Goal: Task Accomplishment & Management: Manage account settings

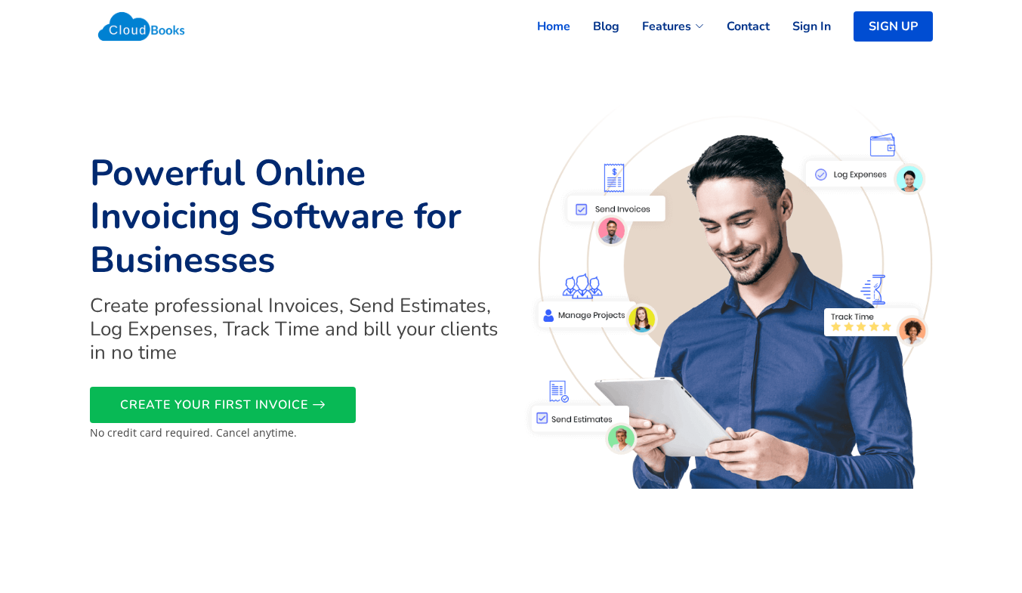
click at [214, 405] on span "CREATE YOUR FIRST INVOICE" at bounding box center [214, 405] width 188 height 0
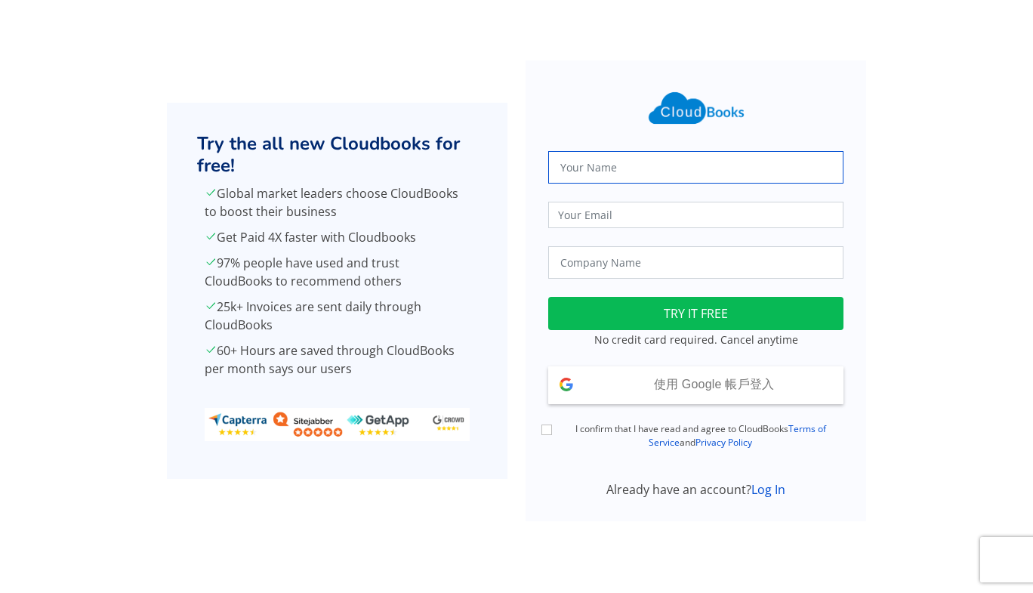
click at [683, 155] on input "text" at bounding box center [695, 167] width 295 height 32
click at [615, 381] on div "使用 Google 帳戶登入 使用 Google 帳戶登入" at bounding box center [695, 385] width 295 height 38
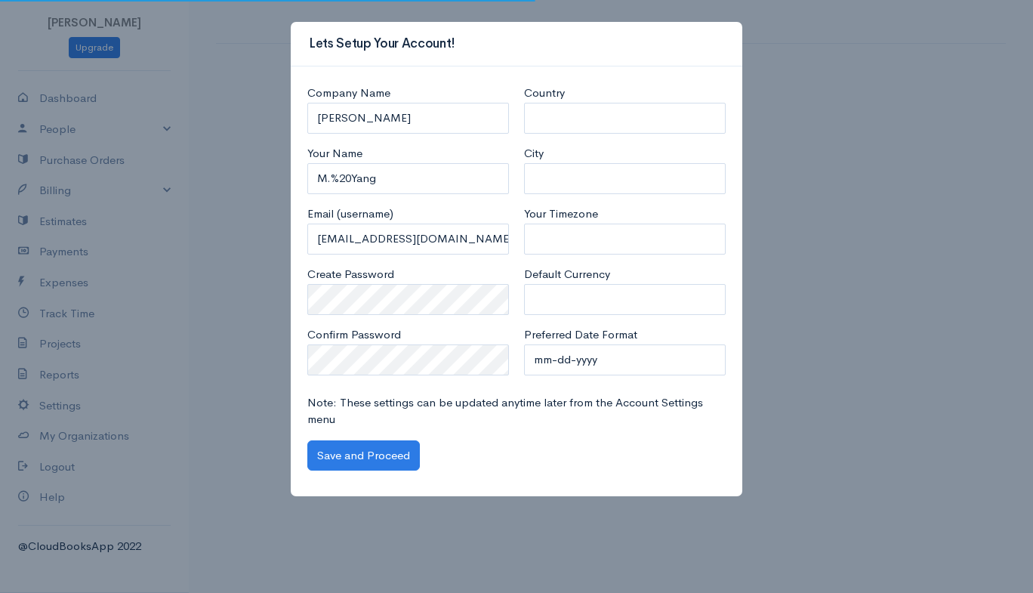
select select "[GEOGRAPHIC_DATA]"
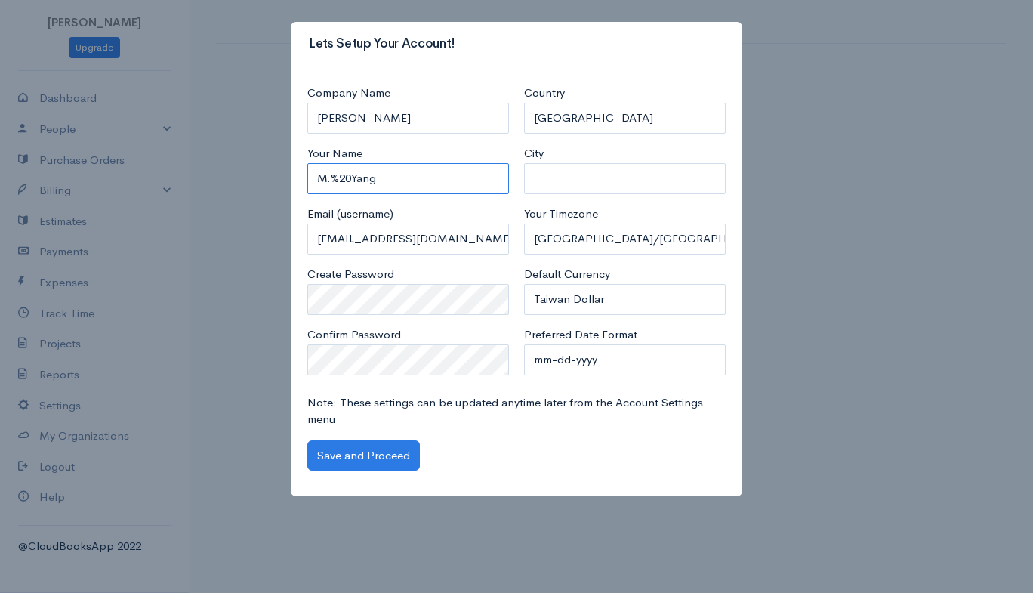
click at [420, 182] on input "M.%20Yang" at bounding box center [408, 178] width 202 height 31
type input "ㄔ"
click at [420, 182] on input "YANG" at bounding box center [408, 178] width 202 height 31
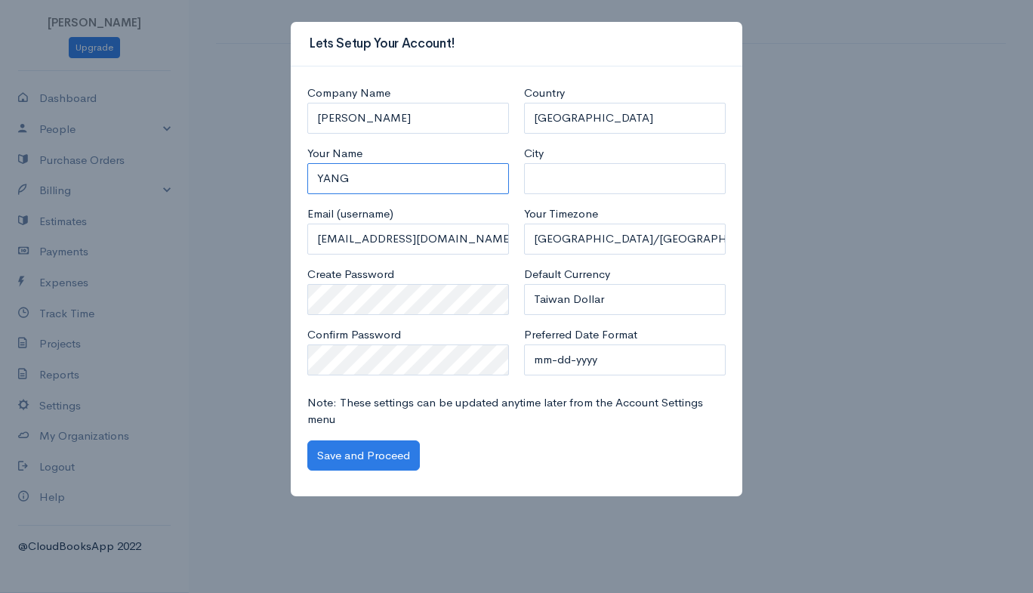
click at [420, 182] on input "YANG" at bounding box center [408, 178] width 202 height 31
type input "[PERSON_NAME]"
click at [368, 458] on button "Save and Proceed" at bounding box center [363, 455] width 113 height 31
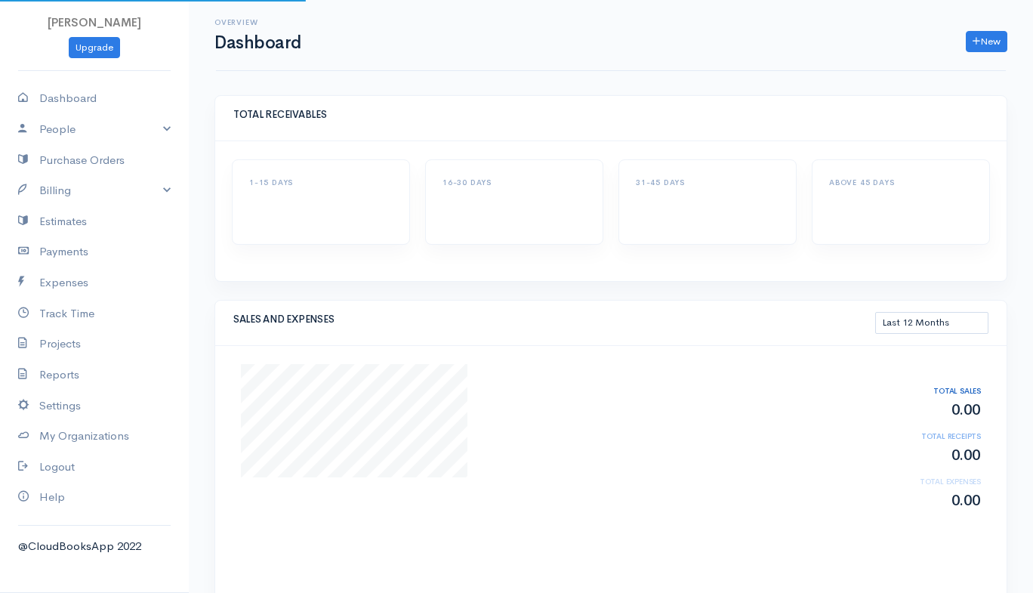
select select "365"
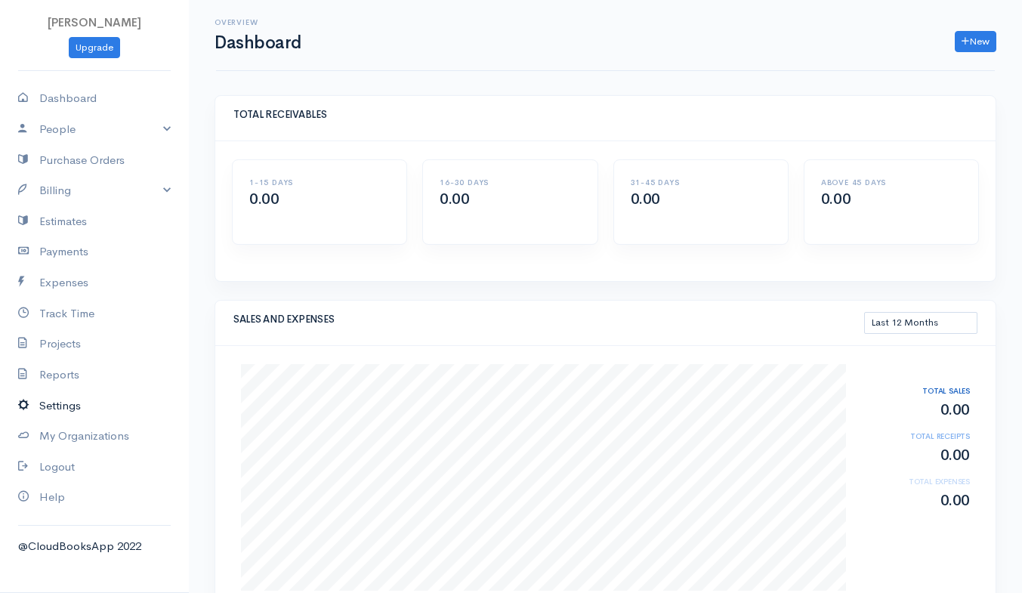
click at [69, 408] on link "Settings" at bounding box center [94, 405] width 189 height 31
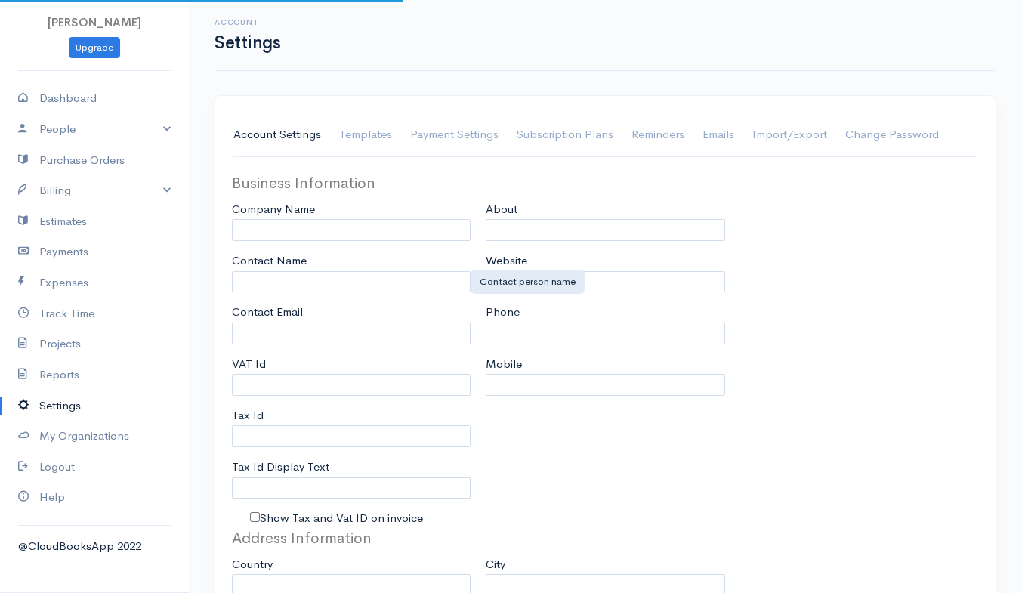
type input "[PERSON_NAME]"
type input "[EMAIL_ADDRESS][DOMAIN_NAME]"
type input "Tax Id"
select select
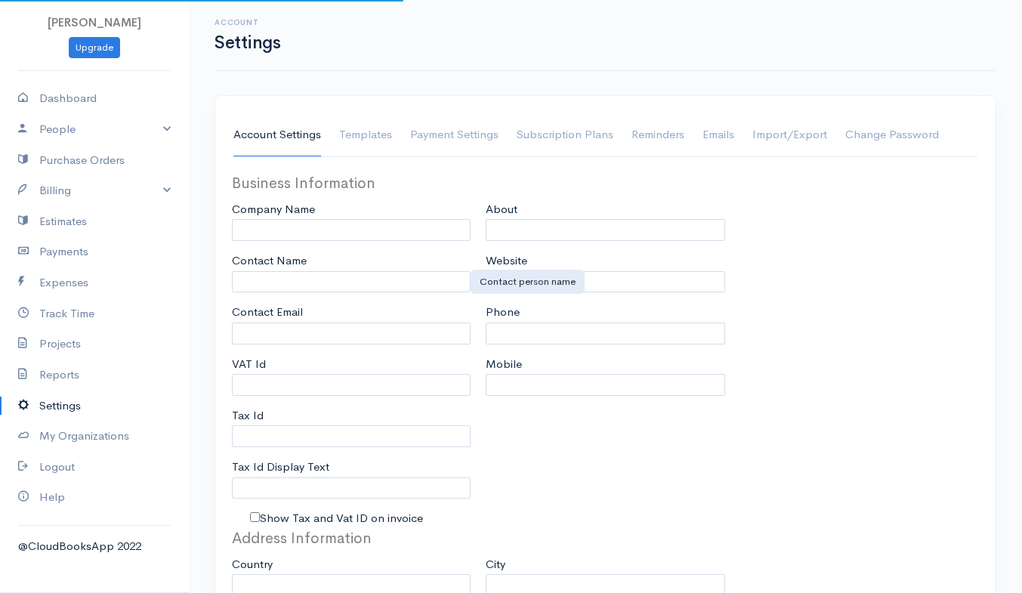
select select
type input "INVOICE"
type input "1"
select select "3"
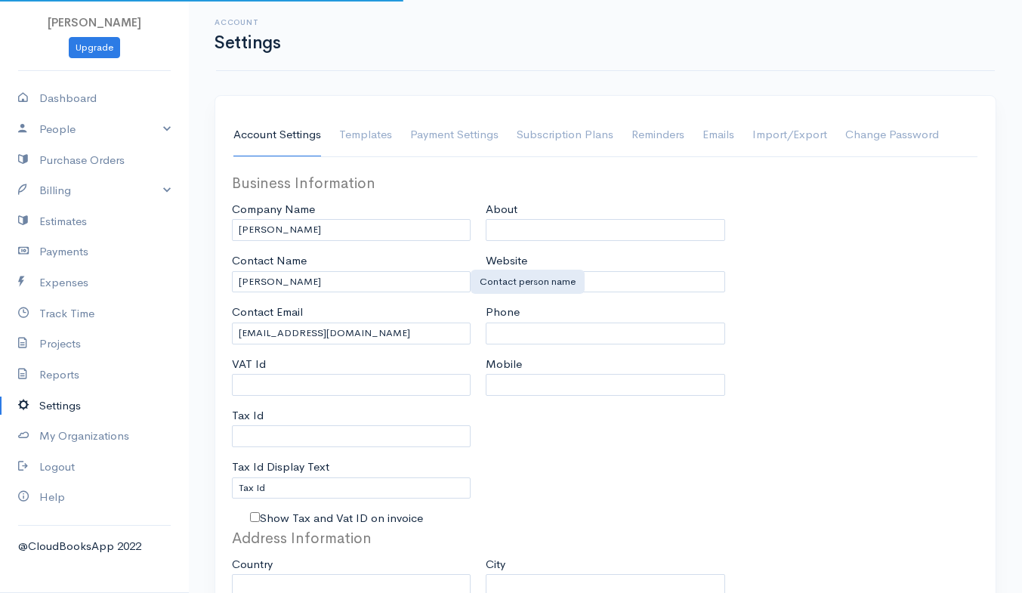
radio input "true"
select select "[GEOGRAPHIC_DATA]"
select select "TWD"
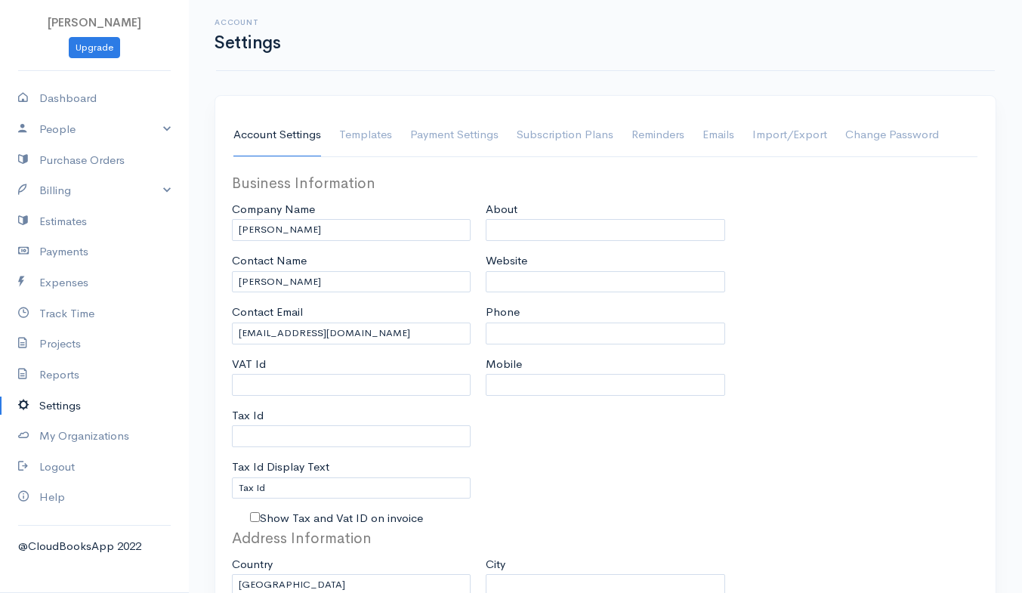
click at [386, 126] on link "Templates" at bounding box center [365, 135] width 53 height 42
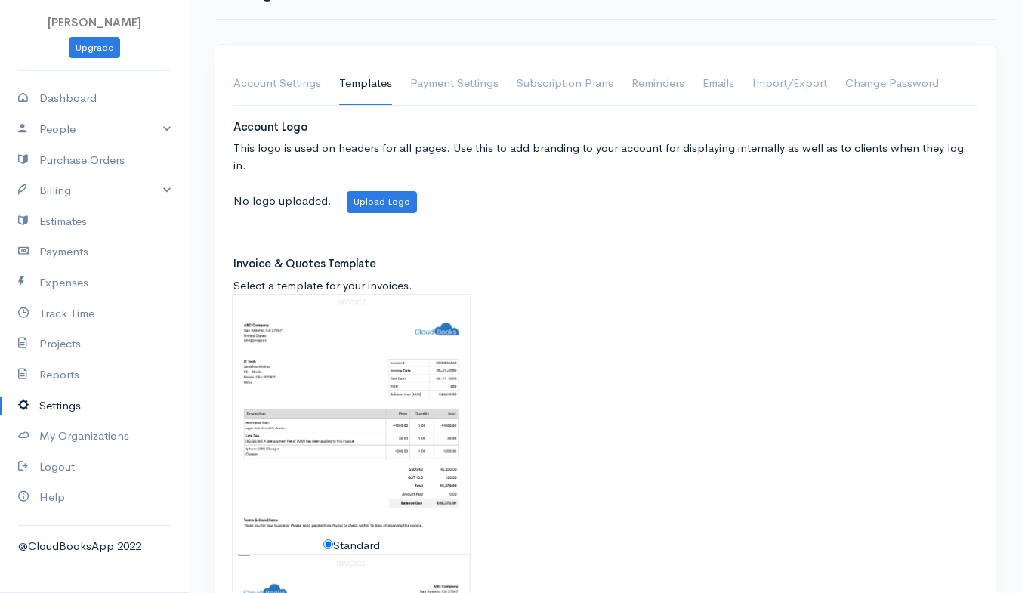
scroll to position [46, 0]
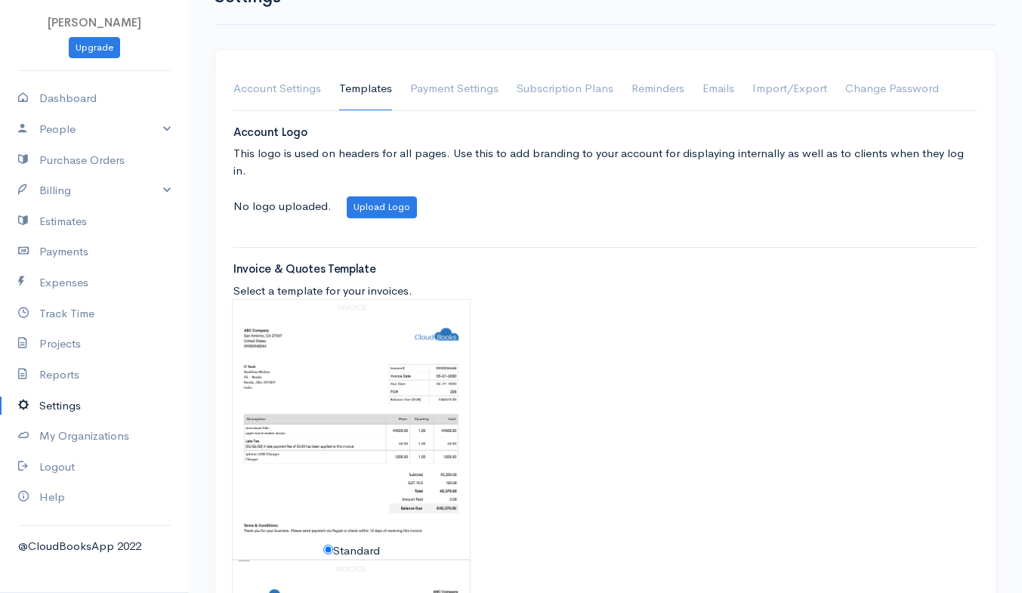
click at [269, 100] on link "Account Settings" at bounding box center [277, 89] width 88 height 42
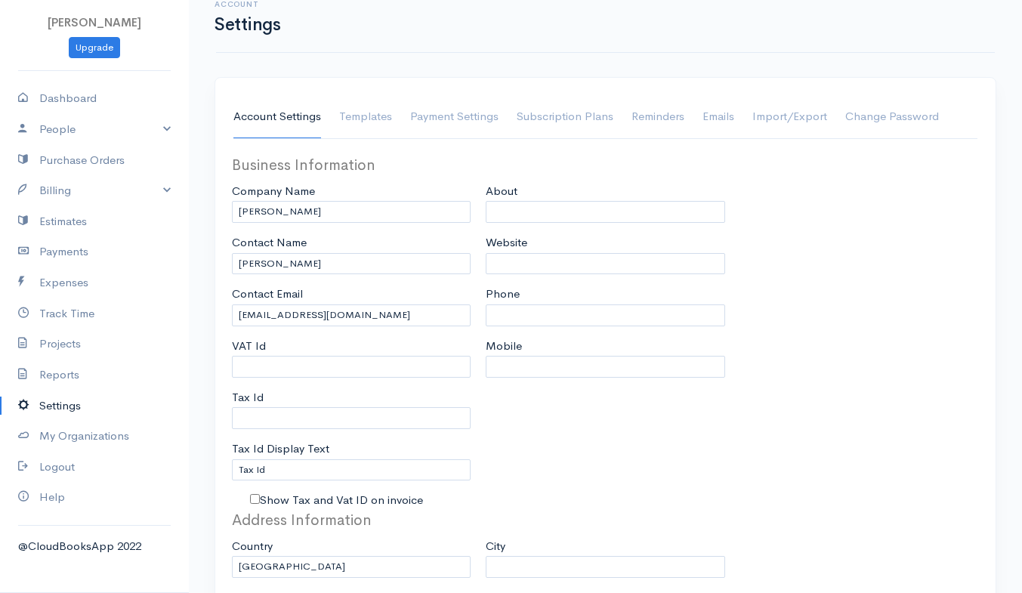
scroll to position [14, 0]
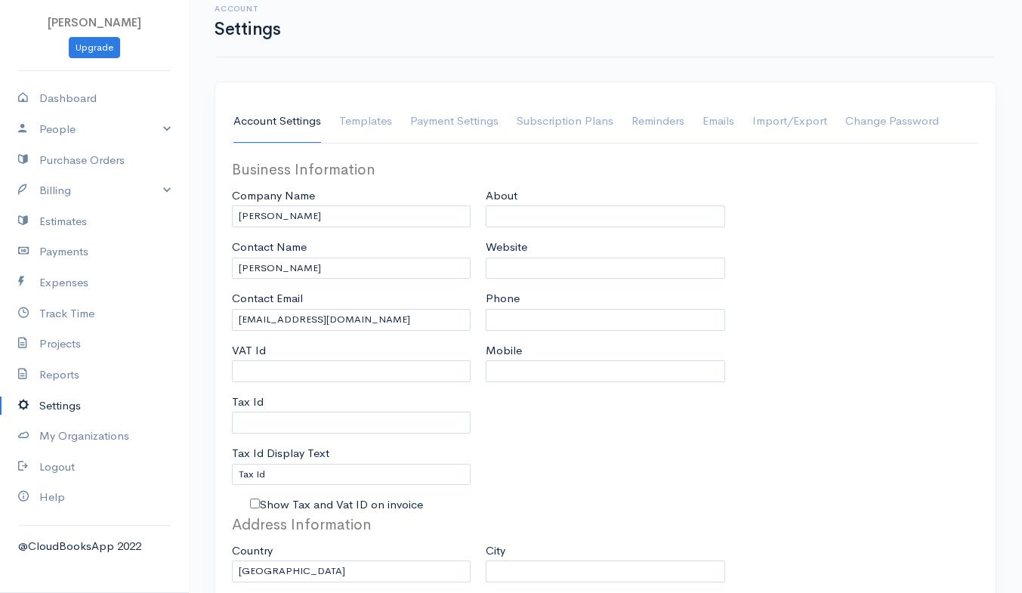
click at [378, 132] on link "Templates" at bounding box center [365, 121] width 53 height 42
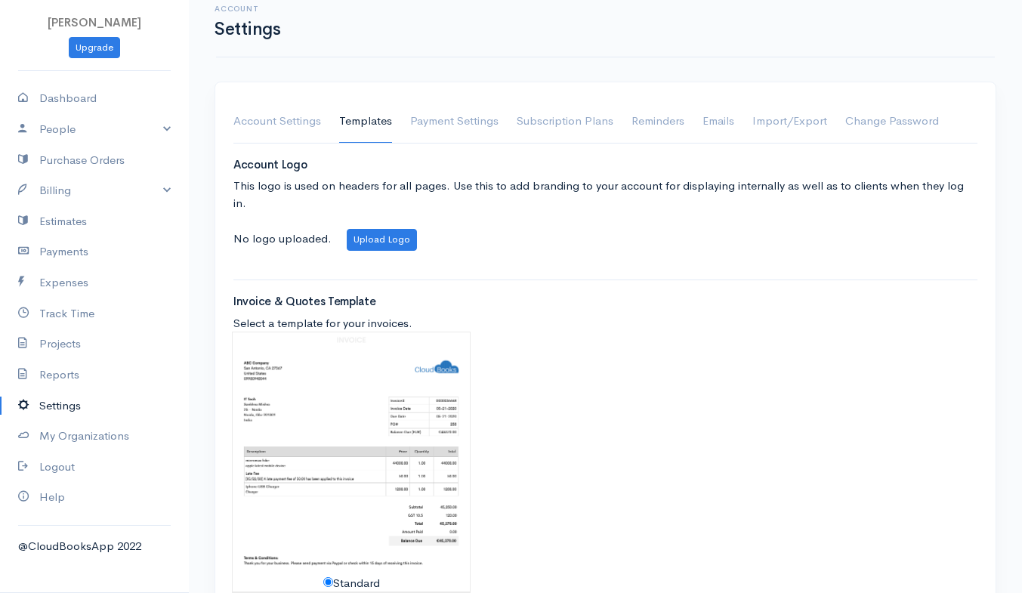
click at [427, 132] on link "Payment Settings" at bounding box center [454, 121] width 88 height 42
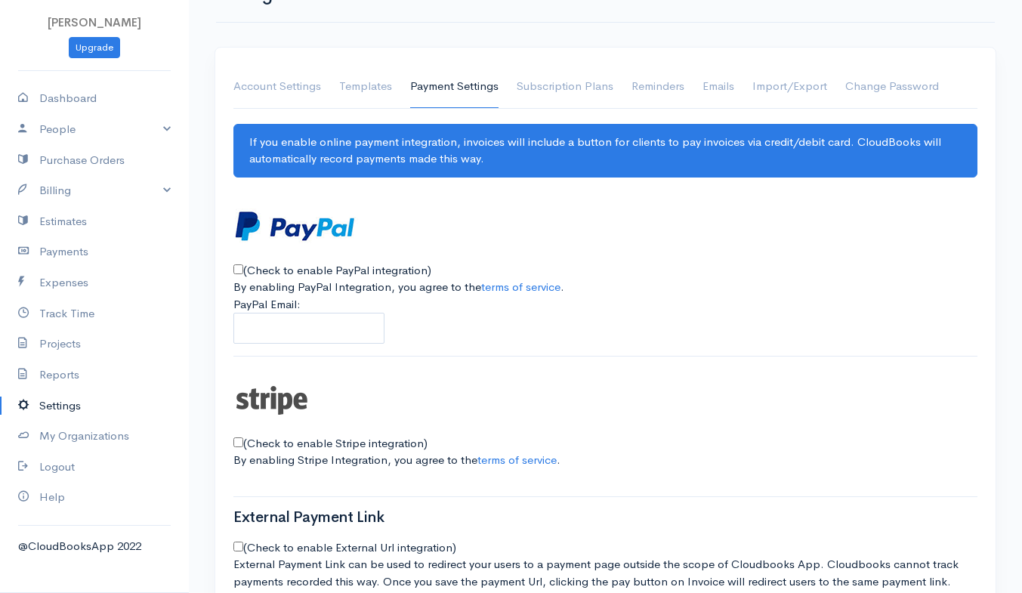
scroll to position [0, 0]
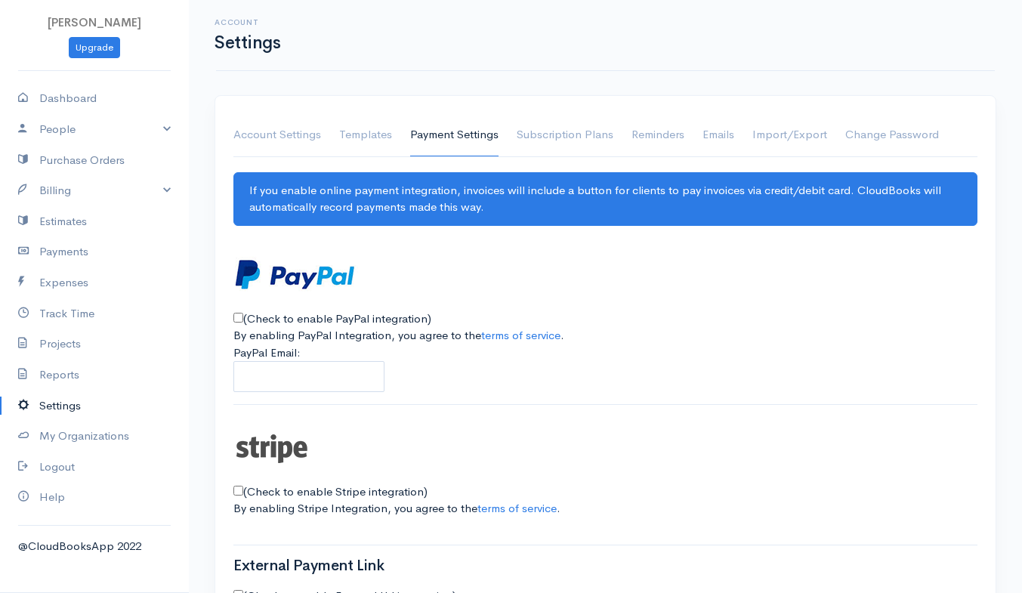
click at [560, 149] on link "Subscription Plans" at bounding box center [564, 135] width 97 height 42
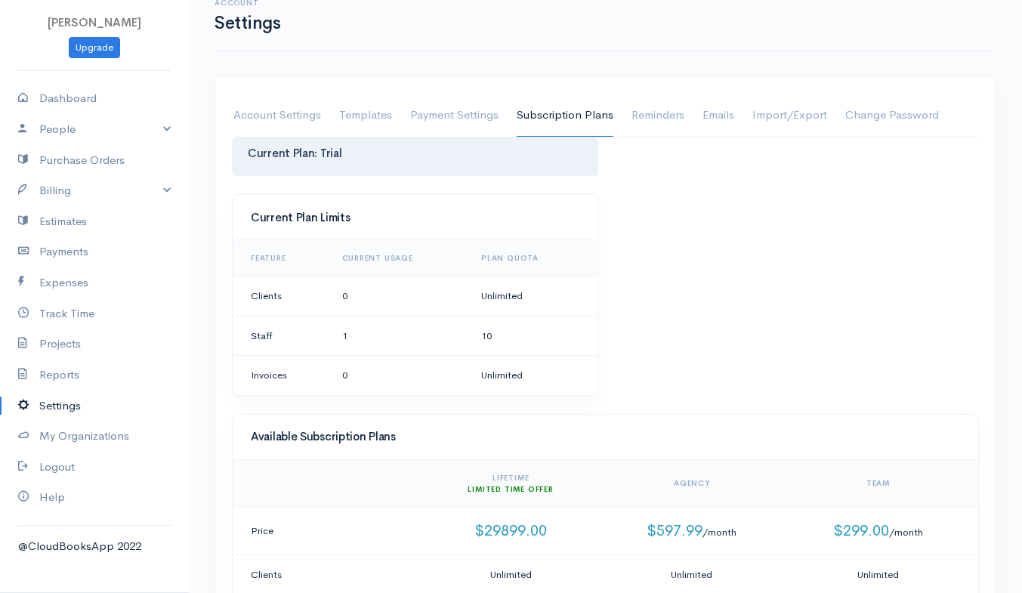
scroll to position [12, 0]
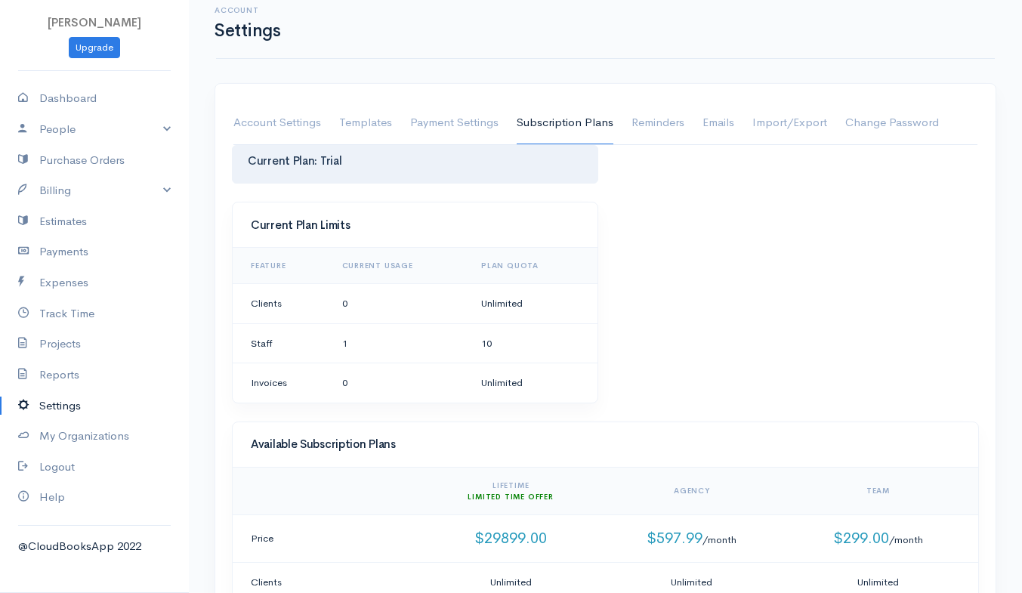
click at [661, 134] on link "Reminders" at bounding box center [657, 123] width 53 height 42
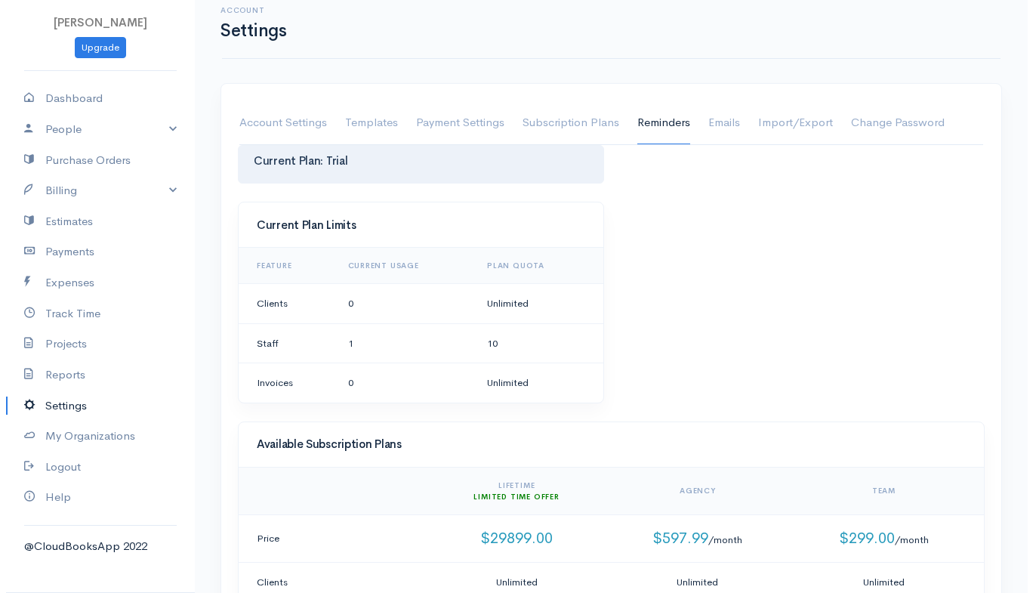
scroll to position [0, 0]
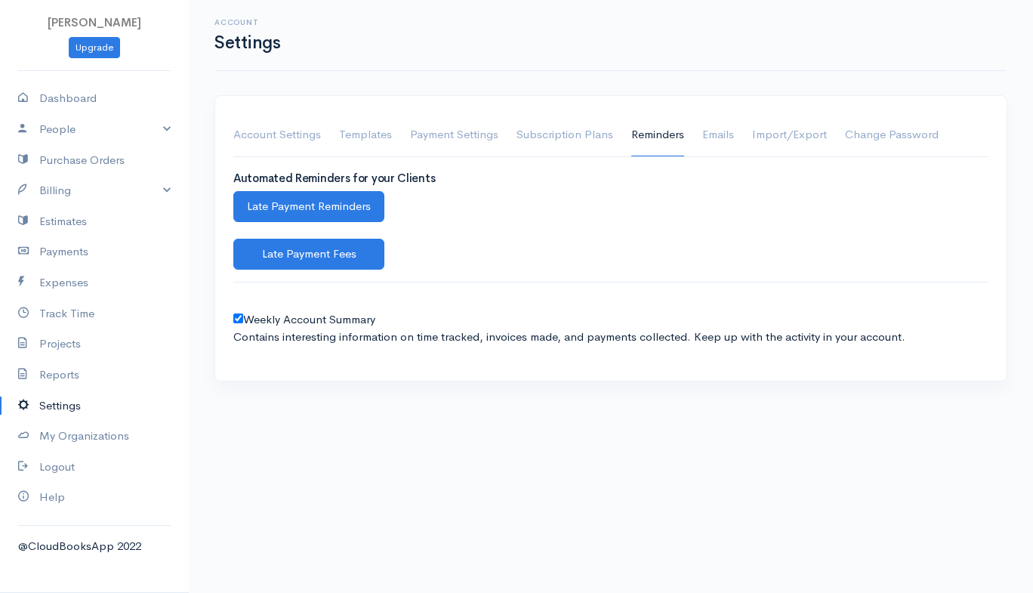
click at [709, 134] on link "Emails" at bounding box center [718, 135] width 32 height 42
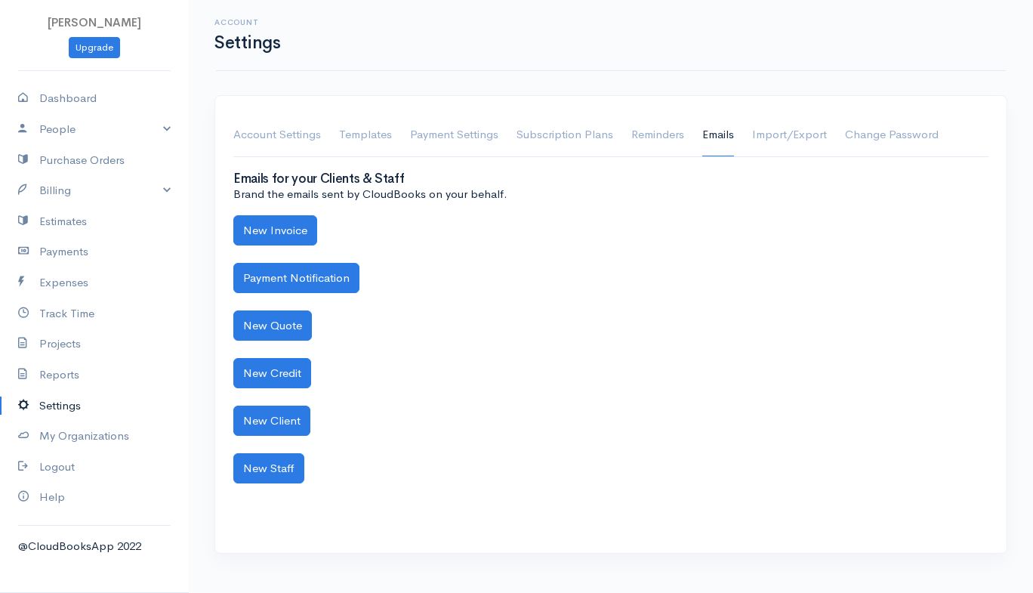
click at [796, 150] on link "Import/Export" at bounding box center [789, 135] width 75 height 42
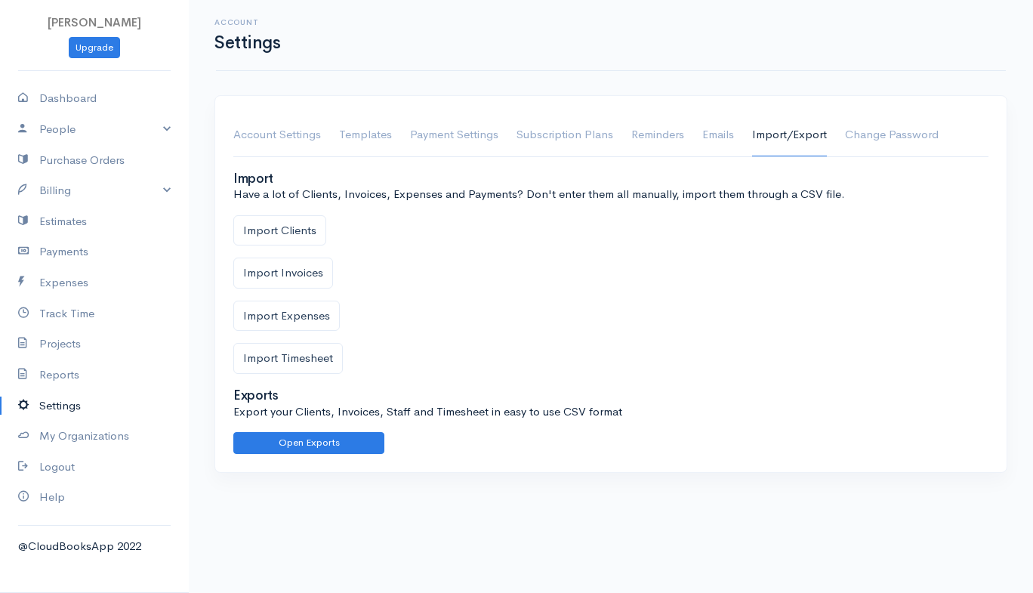
click at [880, 137] on link "Change Password" at bounding box center [892, 135] width 94 height 42
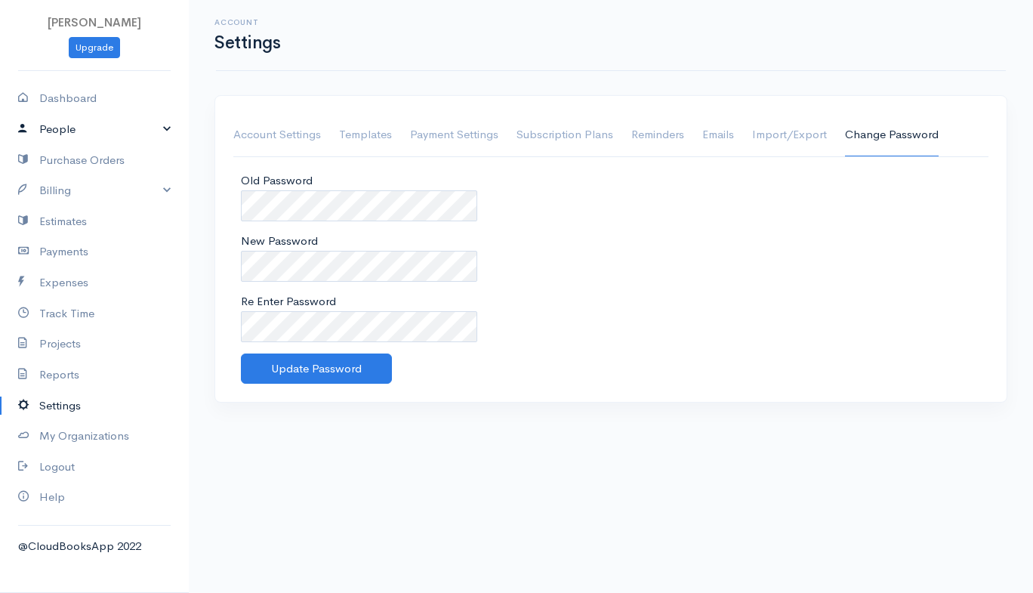
click at [60, 132] on link "People" at bounding box center [94, 129] width 189 height 31
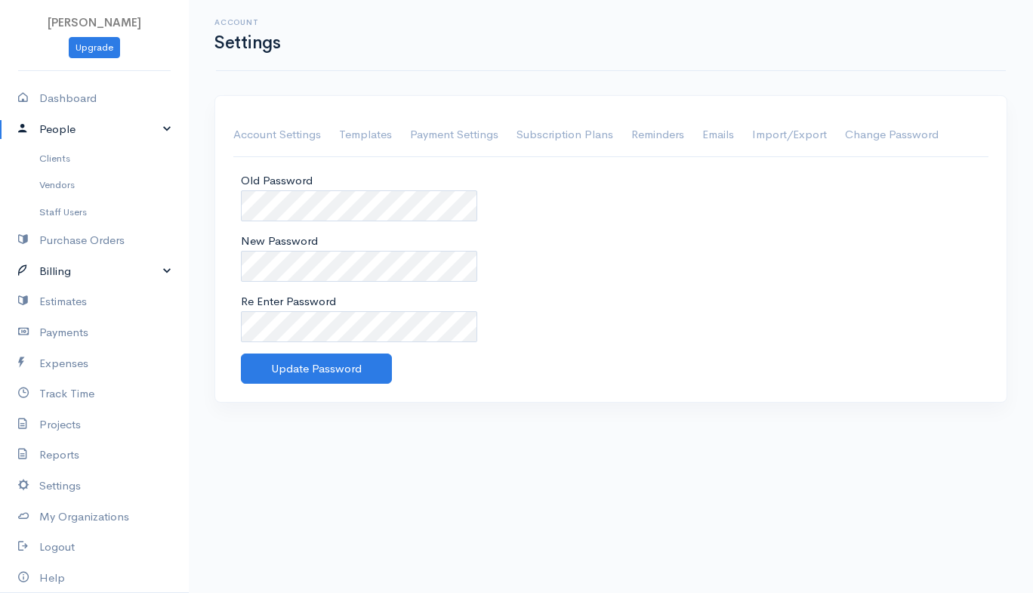
click at [79, 279] on link "Billing" at bounding box center [94, 271] width 189 height 31
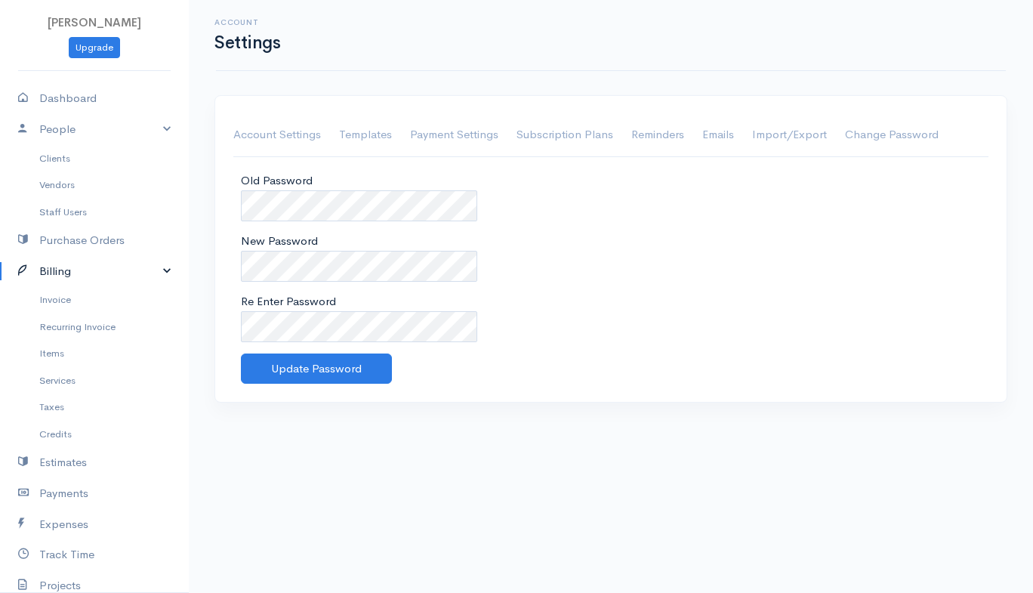
click at [145, 276] on link "Billing" at bounding box center [94, 271] width 189 height 31
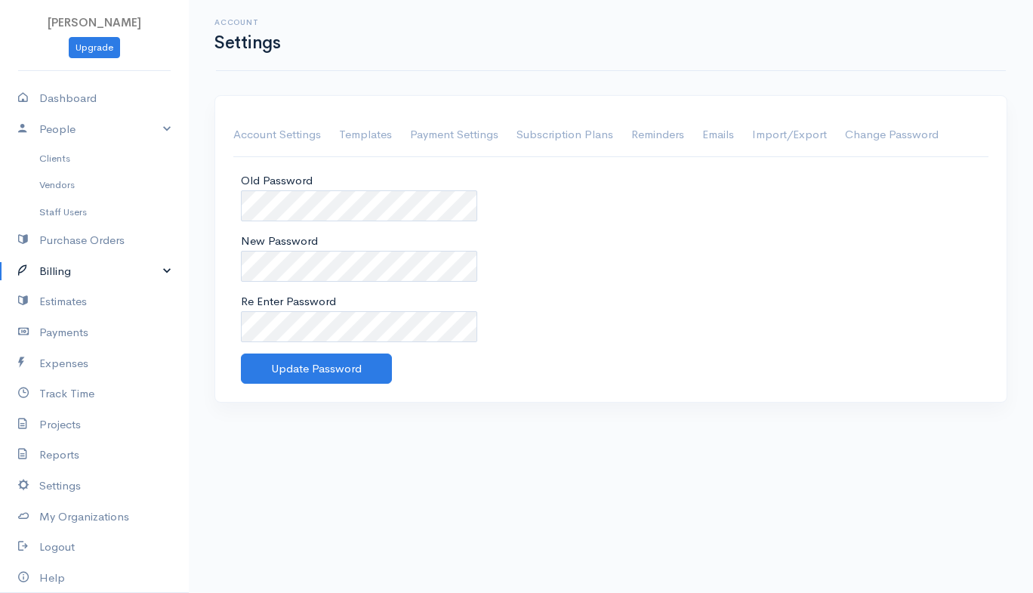
click at [145, 276] on link "Billing" at bounding box center [94, 271] width 189 height 31
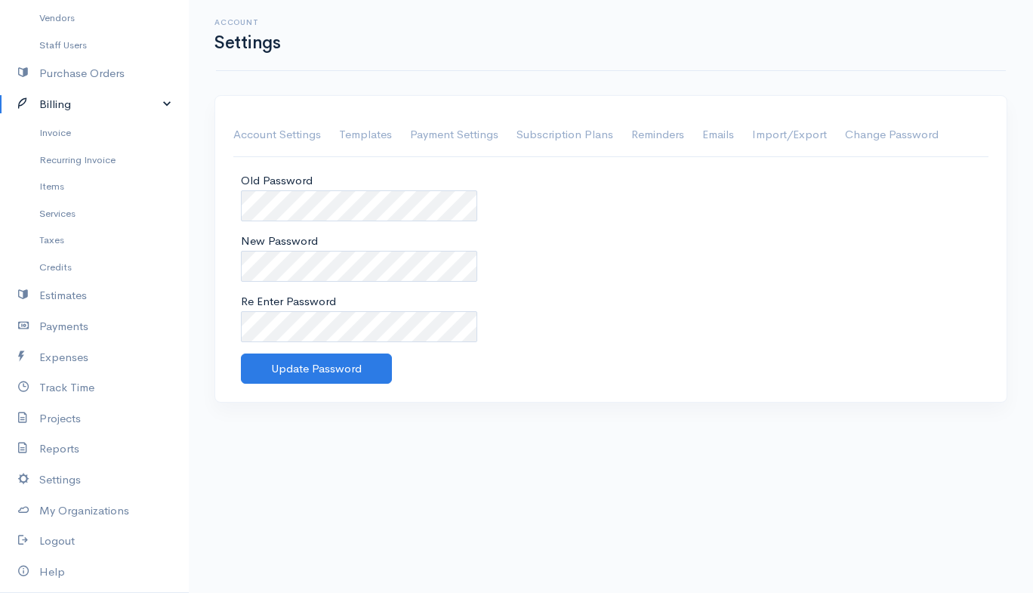
scroll to position [213, 0]
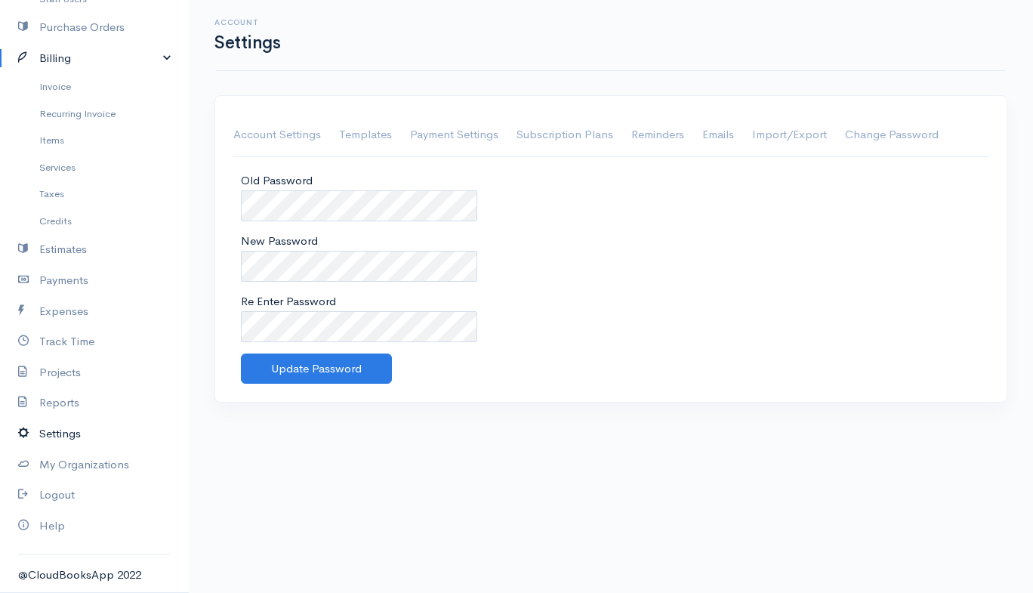
click at [44, 441] on link "Settings" at bounding box center [94, 433] width 189 height 31
click at [43, 445] on link "Settings" at bounding box center [94, 433] width 189 height 31
